Goal: Task Accomplishment & Management: Complete application form

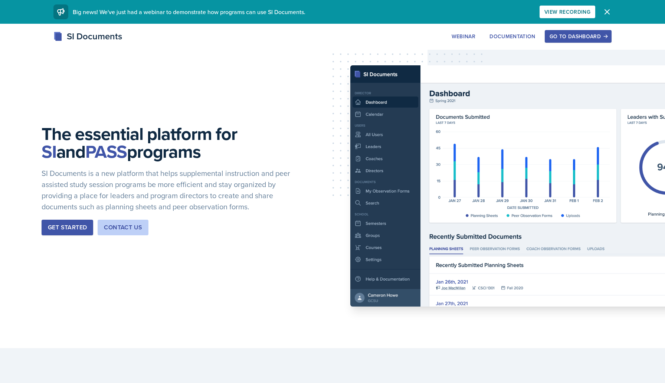
click at [577, 37] on div "Go to Dashboard" at bounding box center [577, 36] width 57 height 6
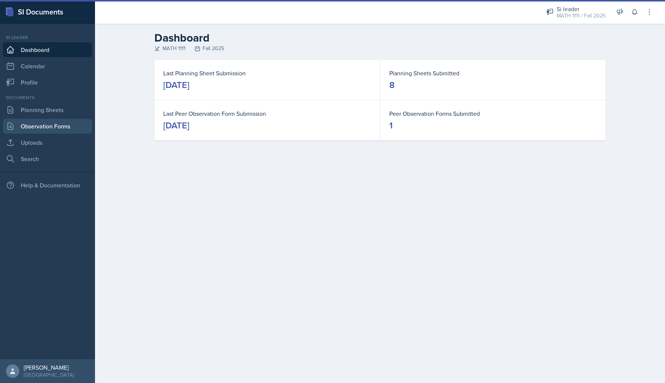
click at [53, 125] on link "Observation Forms" at bounding box center [47, 126] width 89 height 15
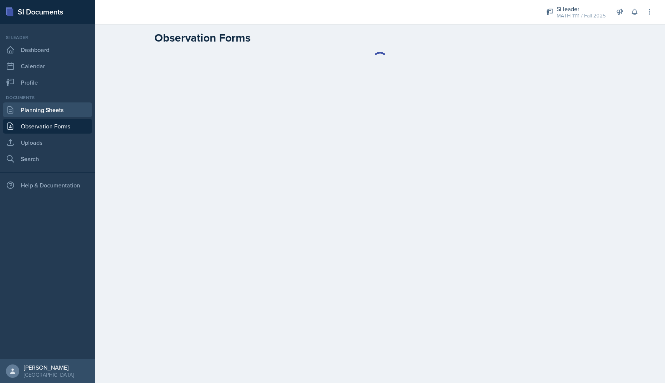
click at [53, 111] on link "Planning Sheets" at bounding box center [47, 109] width 89 height 15
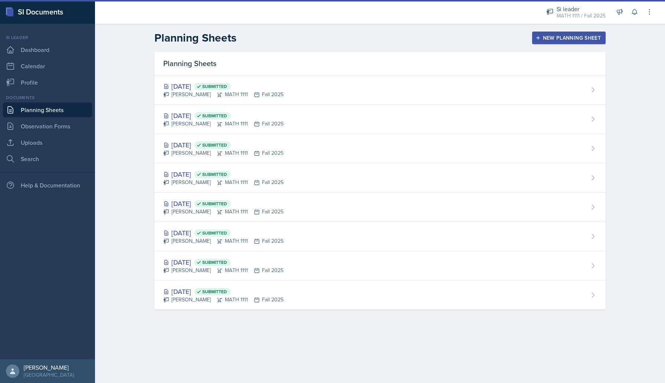
click at [557, 39] on div "New Planning Sheet" at bounding box center [569, 38] width 64 height 6
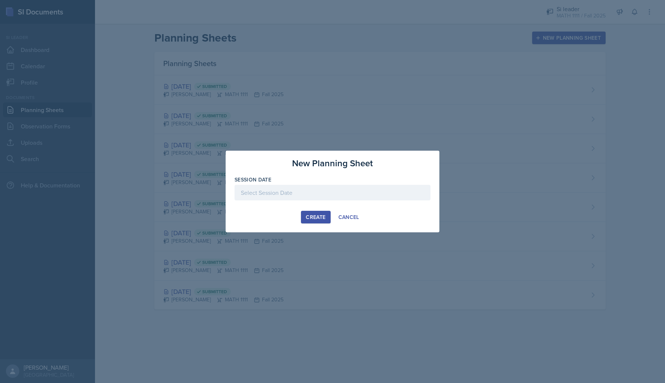
click at [326, 197] on div at bounding box center [332, 193] width 196 height 16
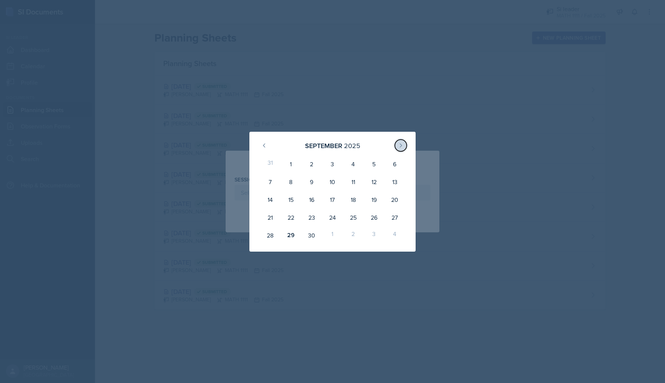
click at [403, 145] on icon at bounding box center [401, 145] width 6 height 6
click at [328, 162] on div "1" at bounding box center [332, 164] width 21 height 18
type input "[DATE]"
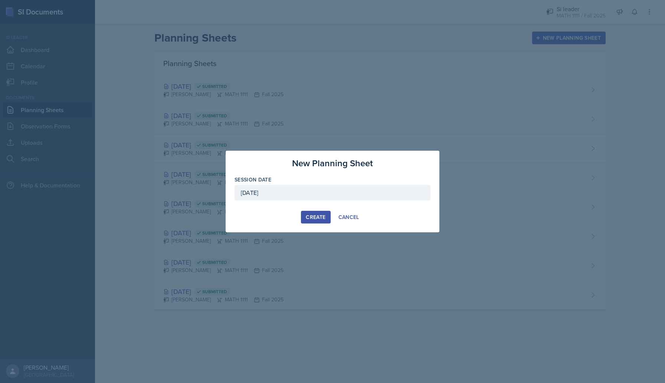
click at [313, 212] on button "Create" at bounding box center [315, 217] width 29 height 13
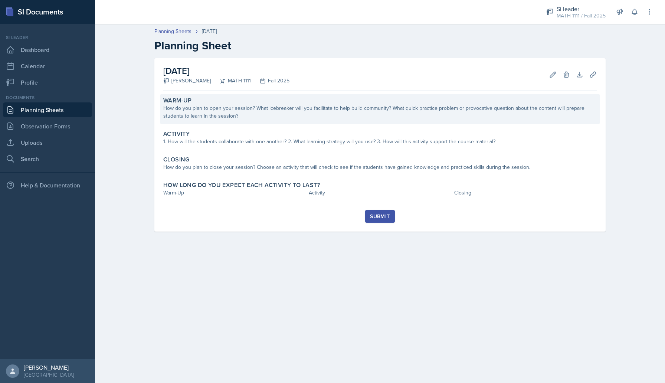
click at [324, 108] on div "How do you plan to open your session? What icebreaker will you facilitate to he…" at bounding box center [379, 112] width 433 height 16
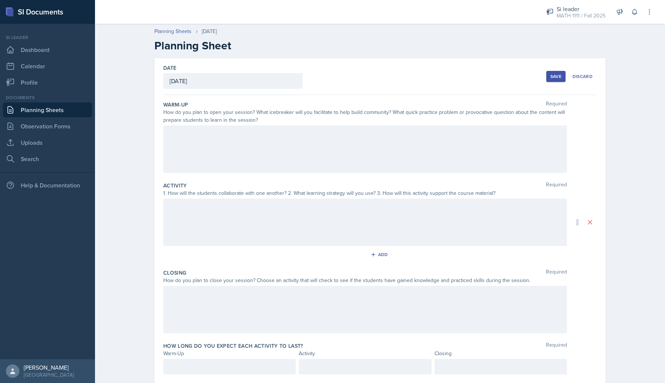
click at [271, 113] on div "How do you plan to open your session? What icebreaker will you facilitate to he…" at bounding box center [364, 116] width 403 height 16
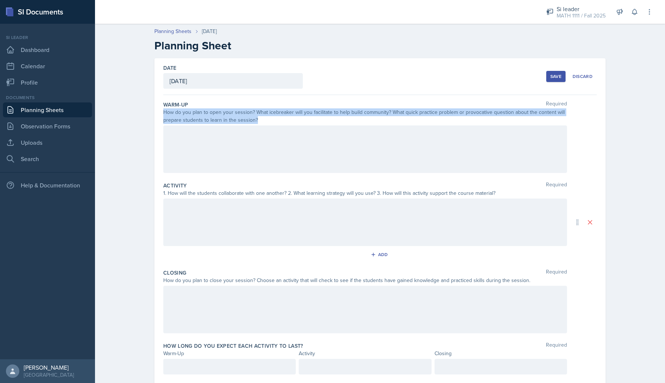
click at [271, 113] on div "How do you plan to open your session? What icebreaker will you facilitate to he…" at bounding box center [364, 116] width 403 height 16
copy div "How do you plan to open your session? What icebreaker will you facilitate to he…"
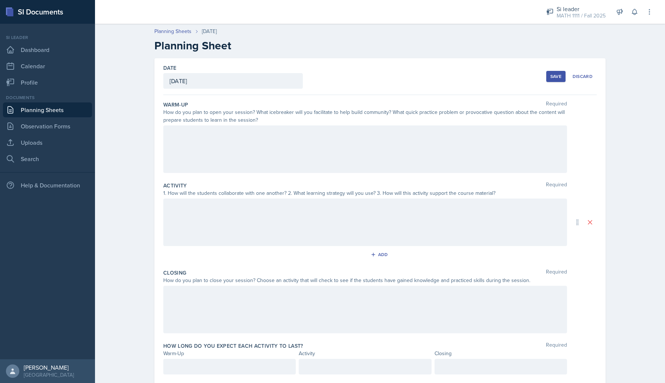
click at [269, 142] on div at bounding box center [364, 148] width 403 height 47
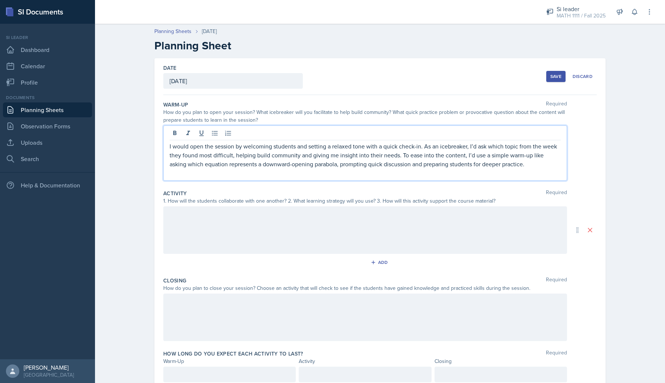
click at [278, 202] on div "1. How will the students collaborate with one another? 2. What learning strateg…" at bounding box center [364, 201] width 403 height 8
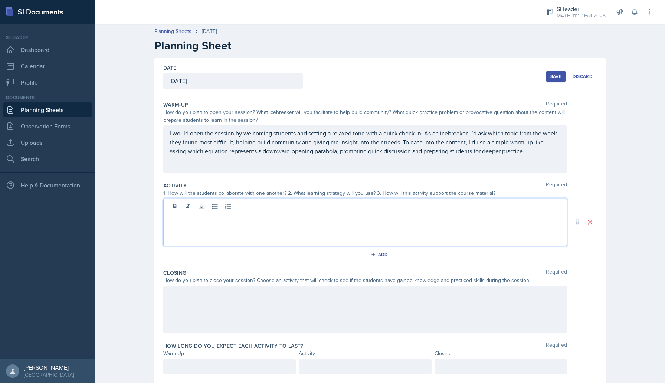
click at [278, 202] on div at bounding box center [364, 221] width 403 height 47
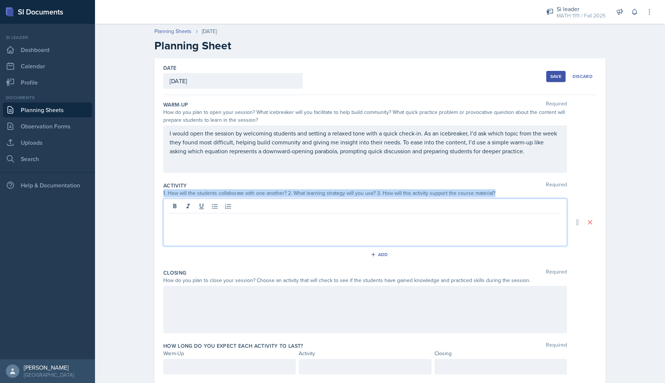
click at [278, 202] on div at bounding box center [364, 207] width 391 height 12
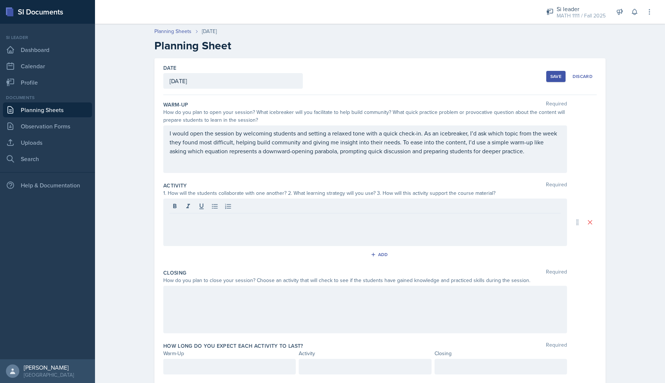
click at [271, 195] on div "1. How will the students collaborate with one another? 2. What learning strateg…" at bounding box center [364, 193] width 403 height 8
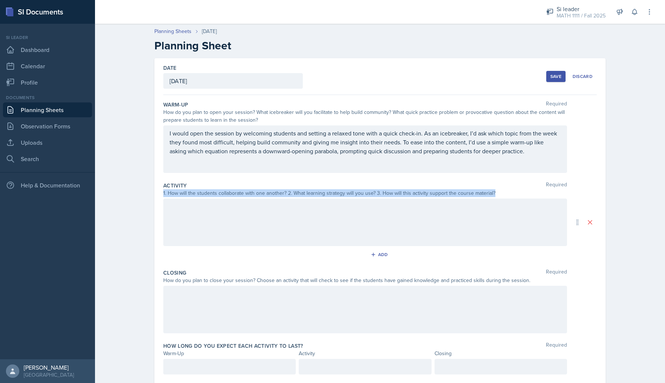
click at [271, 195] on div "1. How will the students collaborate with one another? 2. What learning strateg…" at bounding box center [364, 193] width 403 height 8
copy div "1. How will the students collaborate with one another? 2. What learning strateg…"
click at [305, 221] on div at bounding box center [364, 221] width 403 height 47
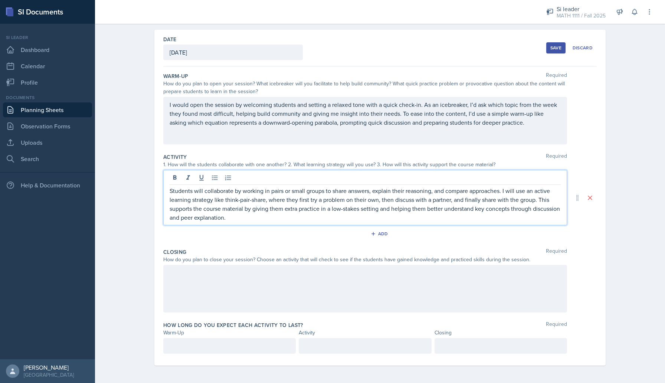
click at [308, 257] on div "How do you plan to close your session? Choose an activity that will check to se…" at bounding box center [364, 260] width 403 height 8
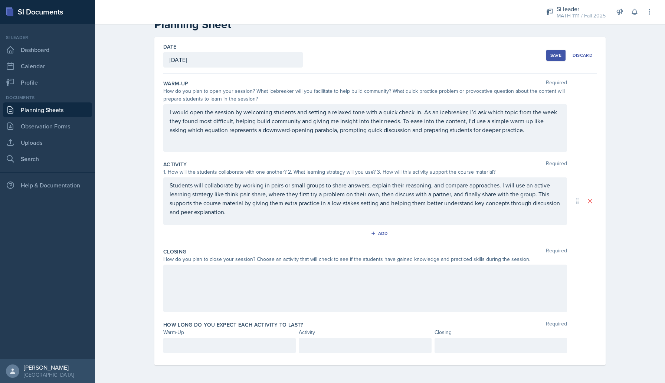
scroll to position [21, 0]
click at [308, 257] on div "How do you plan to close your session? Choose an activity that will check to se…" at bounding box center [364, 259] width 403 height 8
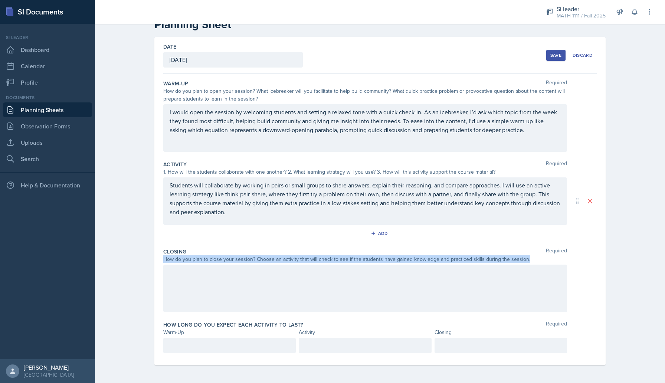
click at [308, 257] on div "How do you plan to close your session? Choose an activity that will check to se…" at bounding box center [364, 259] width 403 height 8
copy div "How do you plan to close your session? Choose an activity that will check to se…"
click at [314, 297] on div at bounding box center [364, 287] width 403 height 47
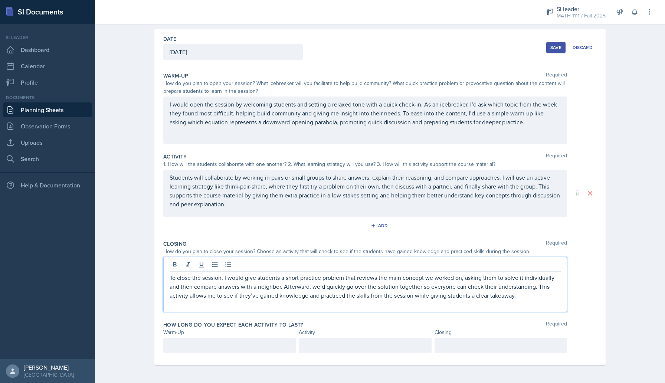
click at [230, 347] on div at bounding box center [229, 345] width 132 height 16
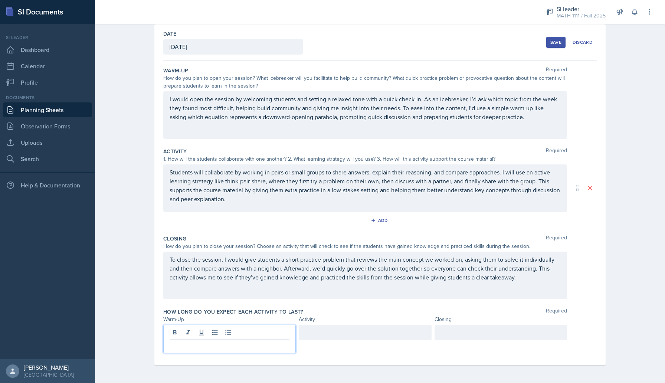
scroll to position [26, 0]
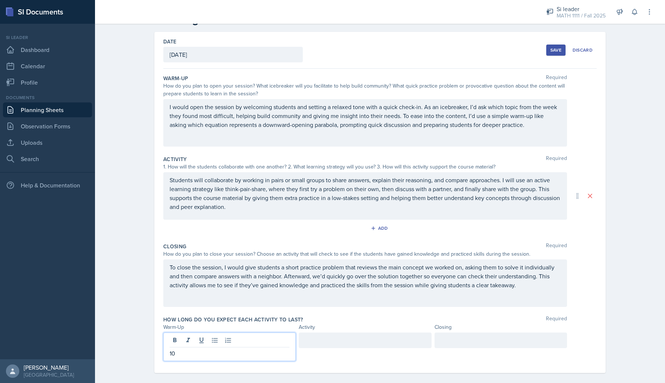
click at [350, 341] on div at bounding box center [365, 340] width 132 height 16
click at [454, 339] on div at bounding box center [500, 340] width 132 height 16
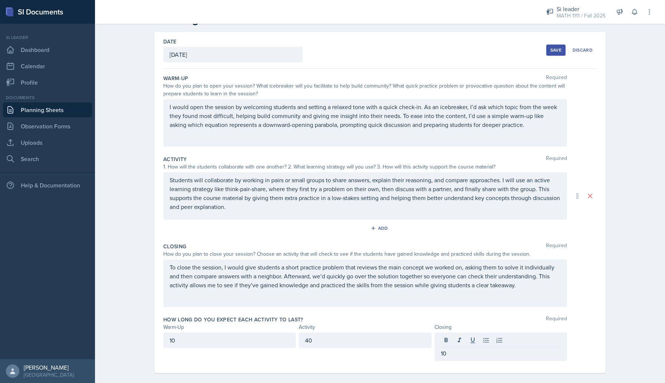
click at [439, 315] on div "How long do you expect each activity to last? Required Warm-Up Activity Closing…" at bounding box center [379, 340] width 433 height 54
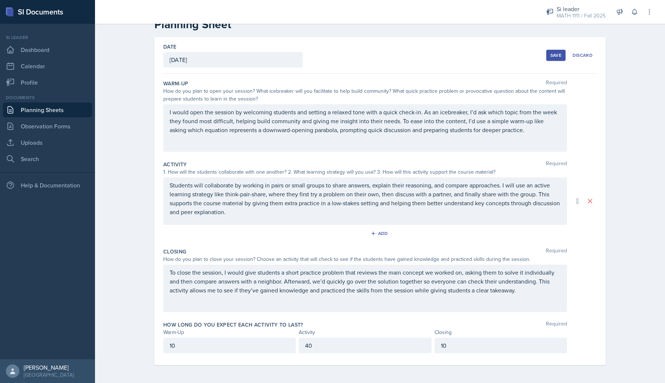
click at [558, 50] on button "Save" at bounding box center [555, 55] width 19 height 11
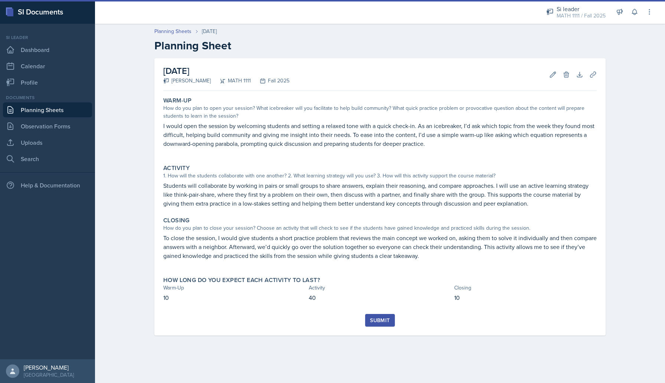
scroll to position [0, 0]
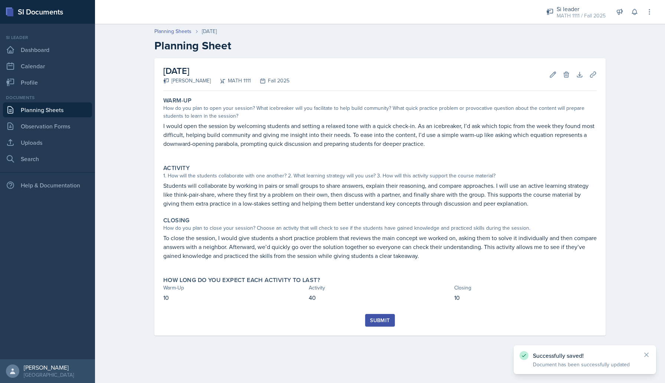
click at [388, 315] on button "Submit" at bounding box center [379, 320] width 29 height 13
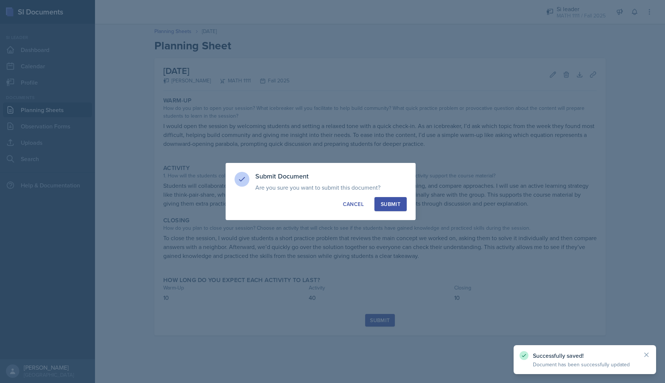
click at [382, 204] on div "Submit" at bounding box center [390, 203] width 20 height 7
